Goal: Task Accomplishment & Management: Use online tool/utility

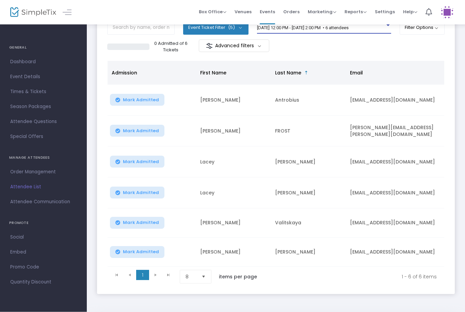
scroll to position [50, 0]
click at [318, 255] on td "[PERSON_NAME]" at bounding box center [308, 252] width 75 height 29
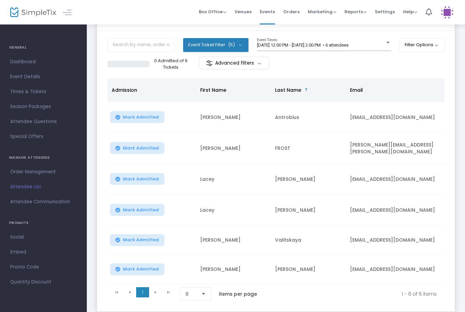
scroll to position [34, 0]
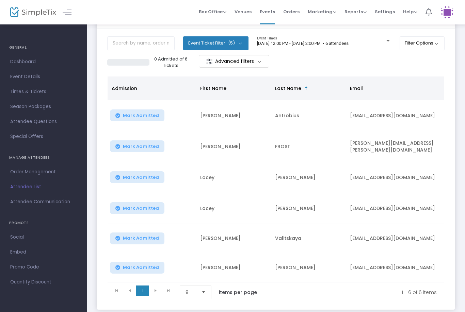
click at [136, 115] on span "Mark Admitted" at bounding box center [141, 115] width 36 height 5
click at [132, 180] on span "Mark Admitted" at bounding box center [141, 177] width 36 height 5
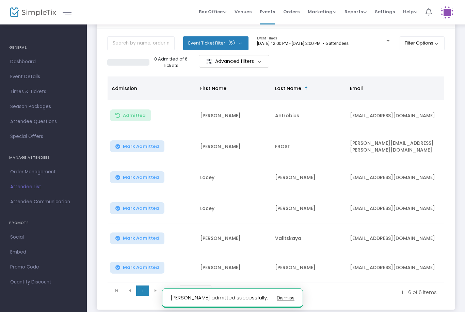
click at [139, 210] on span "Mark Admitted" at bounding box center [141, 208] width 36 height 5
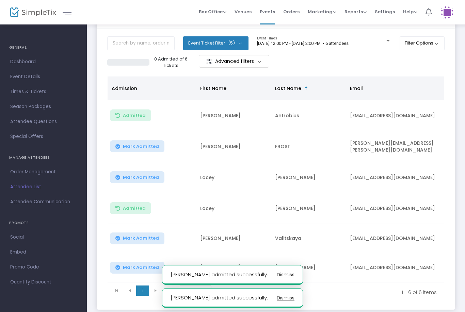
scroll to position [0, 0]
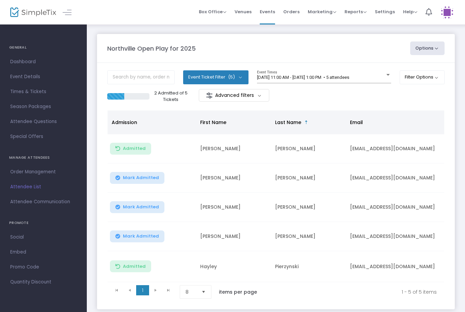
click at [334, 79] on span "[DATE] 11:00 AM - [DATE] 1:00 PM • 5 attendees" at bounding box center [303, 77] width 92 height 5
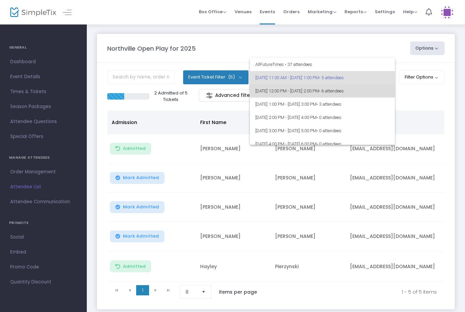
click at [313, 91] on span "[DATE] 12:00 PM - [DATE] 2:00 PM • 6 attendees" at bounding box center [322, 90] width 134 height 13
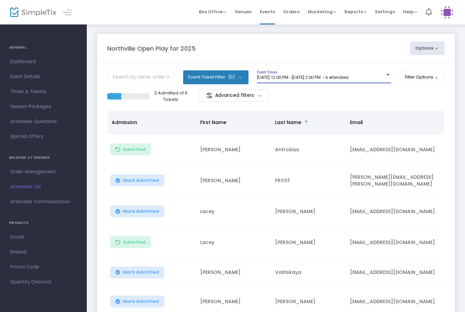
click at [139, 212] on span "Mark Admitted" at bounding box center [141, 211] width 36 height 5
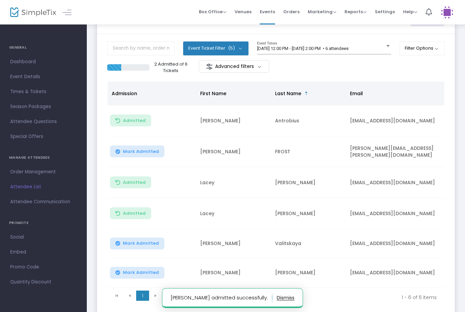
scroll to position [30, 0]
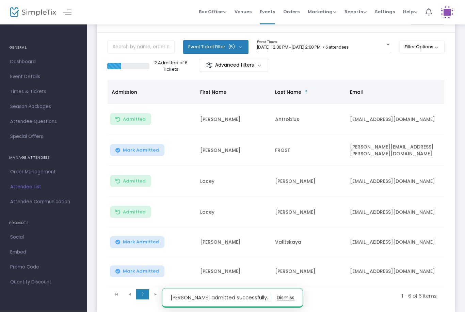
click at [143, 273] on span "Mark Admitted" at bounding box center [141, 271] width 36 height 5
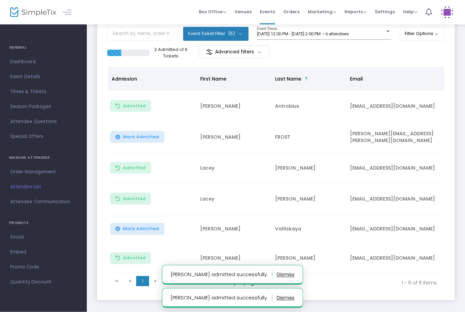
scroll to position [44, 0]
click at [348, 31] on span "[DATE] 12:00 PM - [DATE] 2:00 PM • 6 attendees" at bounding box center [302, 33] width 91 height 5
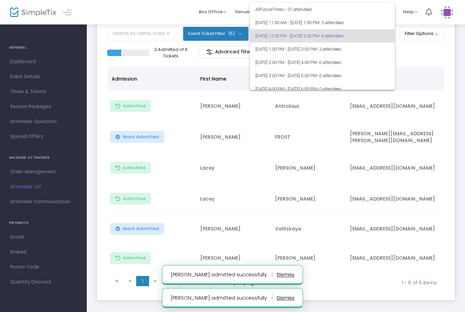
scroll to position [2, 0]
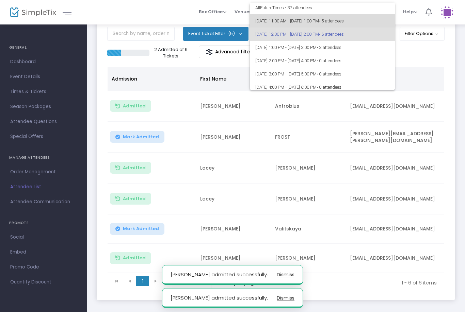
click at [367, 24] on span "[DATE] 11:00 AM - [DATE] 1:00 PM • 5 attendees" at bounding box center [322, 20] width 134 height 13
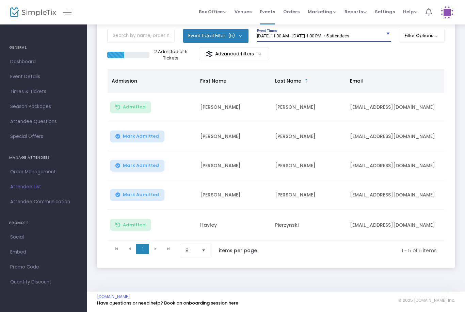
scroll to position [19, 0]
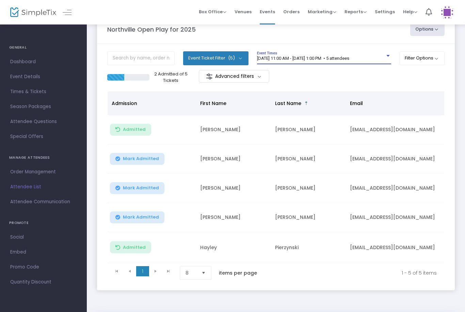
click at [349, 60] on span "[DATE] 11:00 AM - [DATE] 1:00 PM • 5 attendees" at bounding box center [303, 58] width 92 height 5
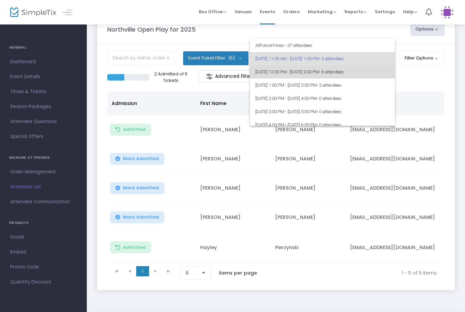
click at [341, 72] on span "[DATE] 12:00 PM - [DATE] 2:00 PM • 6 attendees" at bounding box center [322, 71] width 134 height 13
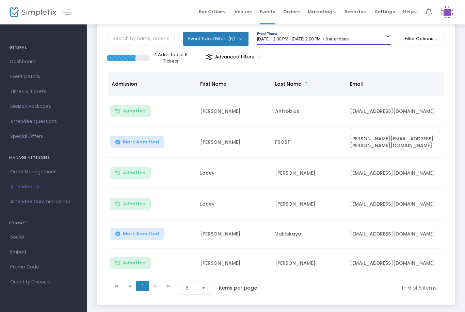
scroll to position [30, 0]
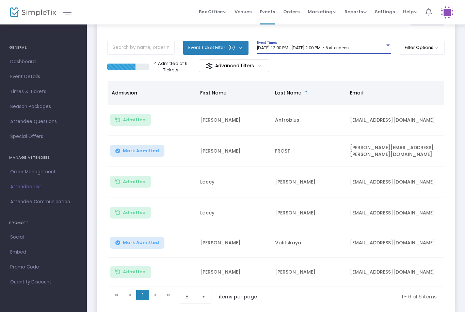
click at [348, 48] on span "[DATE] 12:00 PM - [DATE] 2:00 PM • 6 attendees" at bounding box center [302, 47] width 91 height 5
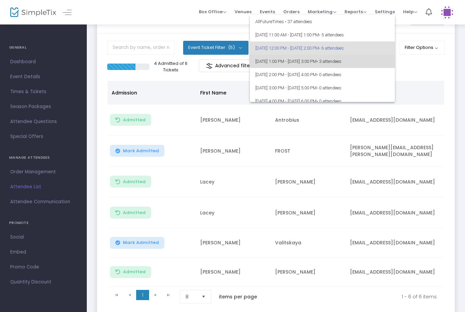
click at [342, 59] on span "[DATE] 1:00 PM - [DATE] 3:00 PM • 3 attendees" at bounding box center [322, 61] width 134 height 13
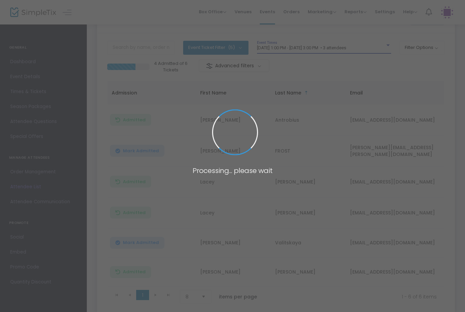
scroll to position [0, 0]
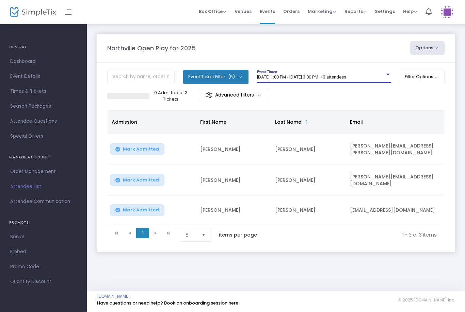
click at [345, 71] on div "[DATE] 1:00 PM - [DATE] 3:00 PM • 3 attendees Event Times" at bounding box center [324, 76] width 134 height 13
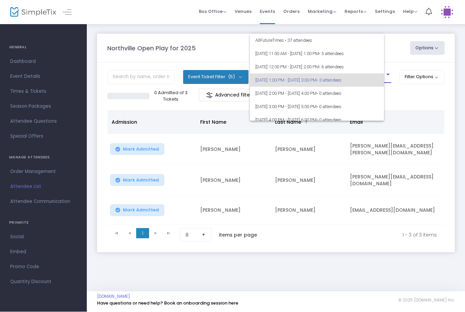
scroll to position [3, 0]
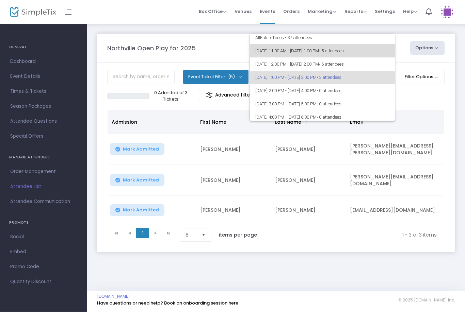
click at [357, 46] on span "[DATE] 11:00 AM - [DATE] 1:00 PM • 5 attendees" at bounding box center [322, 51] width 134 height 13
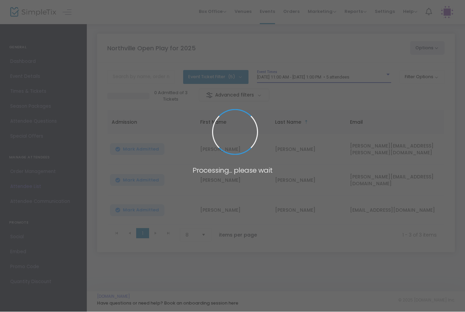
scroll to position [0, 0]
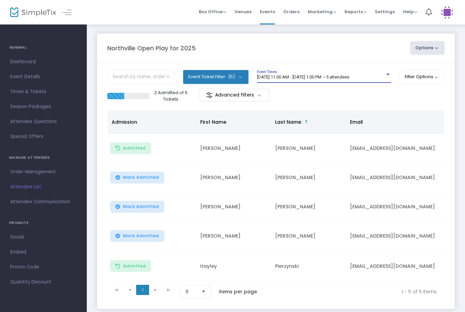
click at [144, 191] on td "Mark Admitted" at bounding box center [151, 177] width 88 height 29
click at [145, 212] on button "Mark Admitted" at bounding box center [137, 207] width 54 height 12
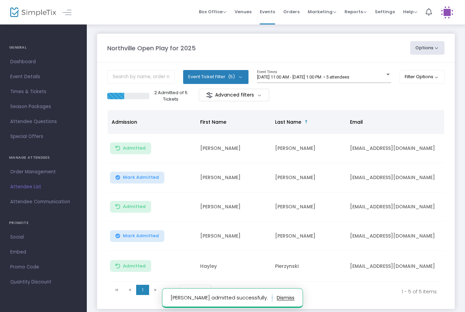
click at [148, 241] on button "Mark Admitted" at bounding box center [137, 236] width 54 height 12
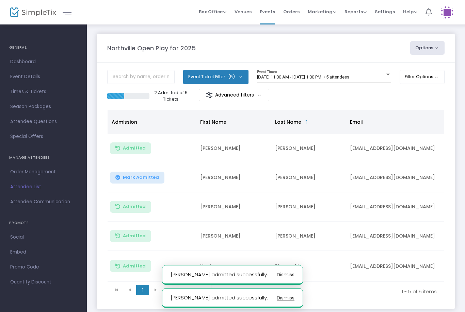
click at [138, 175] on span "Mark Admitted" at bounding box center [141, 177] width 36 height 5
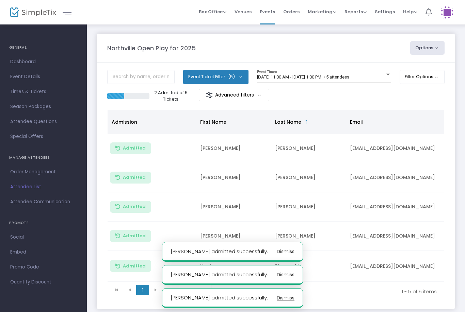
click at [333, 78] on span "[DATE] 11:00 AM - [DATE] 1:00 PM • 5 attendees" at bounding box center [303, 76] width 92 height 5
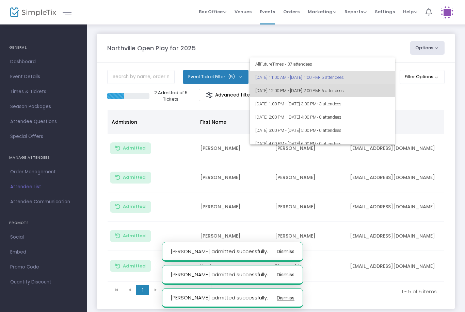
click at [327, 95] on span "[DATE] 12:00 PM - [DATE] 2:00 PM • 6 attendees" at bounding box center [322, 90] width 134 height 13
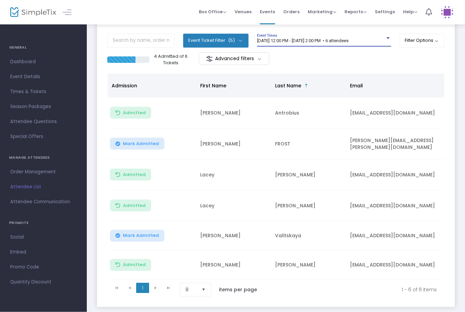
scroll to position [38, 0]
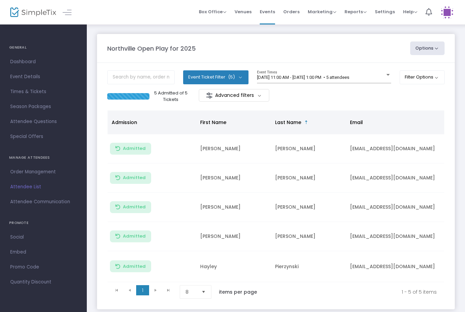
click at [351, 69] on m-panel-content "Event Ticket Filter (5) Select All General Admission: 1 year & older Additional…" at bounding box center [275, 186] width 357 height 247
click at [349, 76] on span "9/22/2025 @ 11:00 AM - 9/22/2025 @ 1:00 PM • 5 attendees" at bounding box center [303, 77] width 92 height 5
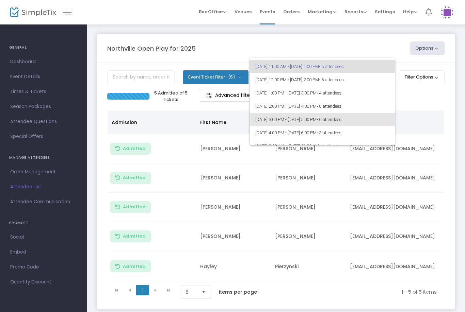
scroll to position [14, 0]
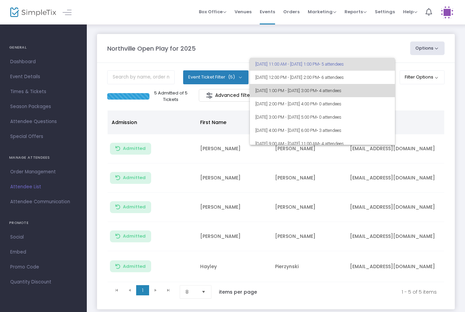
click at [372, 89] on span "9/22/2025 @ 1:00 PM - 9/22/2025 @ 3:00 PM • 4 attendees" at bounding box center [322, 90] width 134 height 13
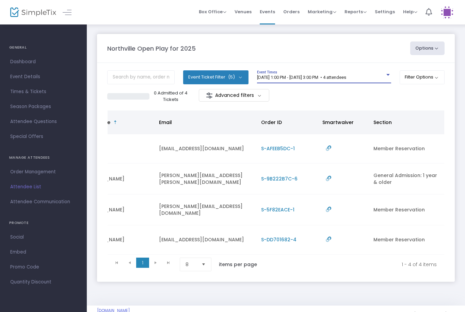
scroll to position [0, 191]
click at [323, 72] on div "9/22/2025 @ 1:00 PM - 9/22/2025 @ 3:00 PM • 4 attendees Event Times" at bounding box center [324, 76] width 134 height 13
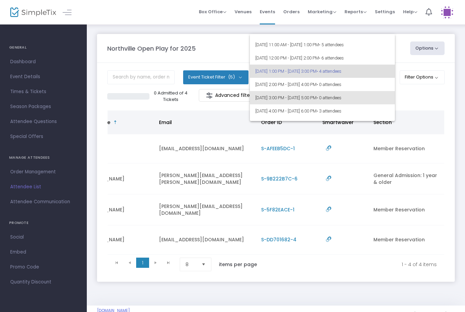
scroll to position [9, 0]
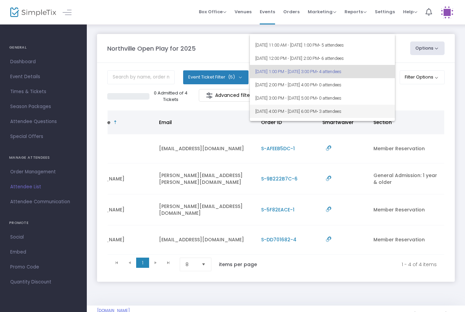
click at [307, 110] on span "9/22/2025 @ 4:00 PM - 9/22/2025 @ 6:00 PM • 3 attendees" at bounding box center [322, 111] width 134 height 13
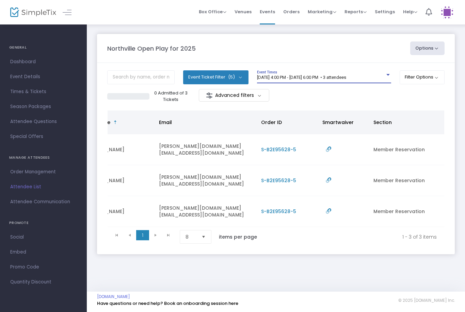
scroll to position [0, 191]
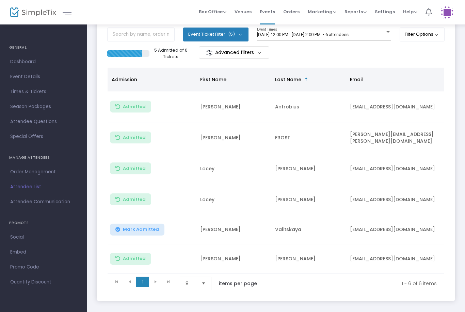
click at [141, 230] on span "Mark Admitted" at bounding box center [141, 229] width 36 height 5
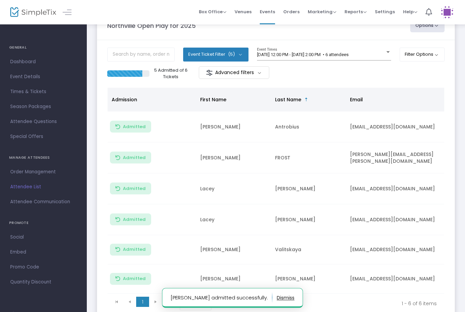
scroll to position [24, 0]
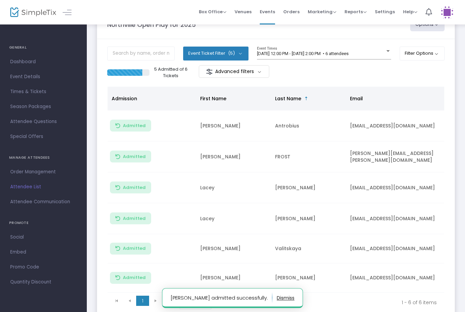
click at [305, 55] on span "[DATE] 12:00 PM - [DATE] 2:00 PM • 6 attendees" at bounding box center [302, 53] width 91 height 5
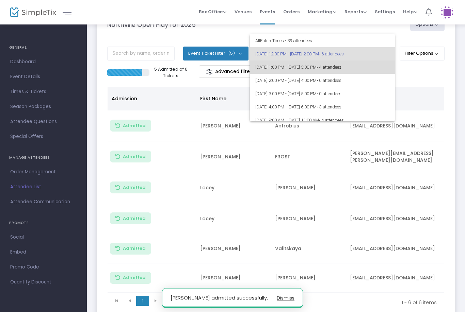
click at [303, 71] on span "9/22/2025 @ 1:00 PM - 9/22/2025 @ 3:00 PM • 4 attendees" at bounding box center [322, 67] width 134 height 13
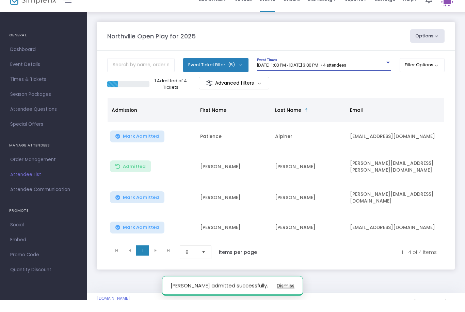
scroll to position [12, 0]
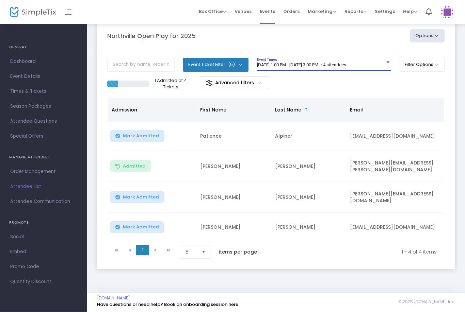
click at [312, 67] on span "9/22/2025 @ 1:00 PM - 9/22/2025 @ 3:00 PM • 4 attendees" at bounding box center [301, 65] width 89 height 5
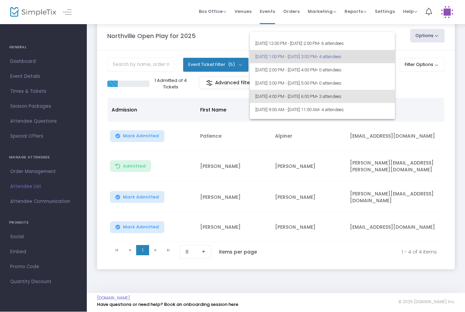
scroll to position [7, 0]
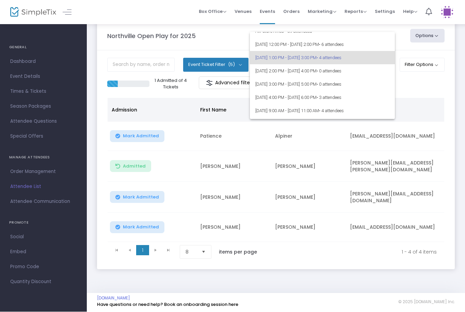
click at [402, 81] on div at bounding box center [232, 156] width 465 height 312
